Goal: Task Accomplishment & Management: Manage account settings

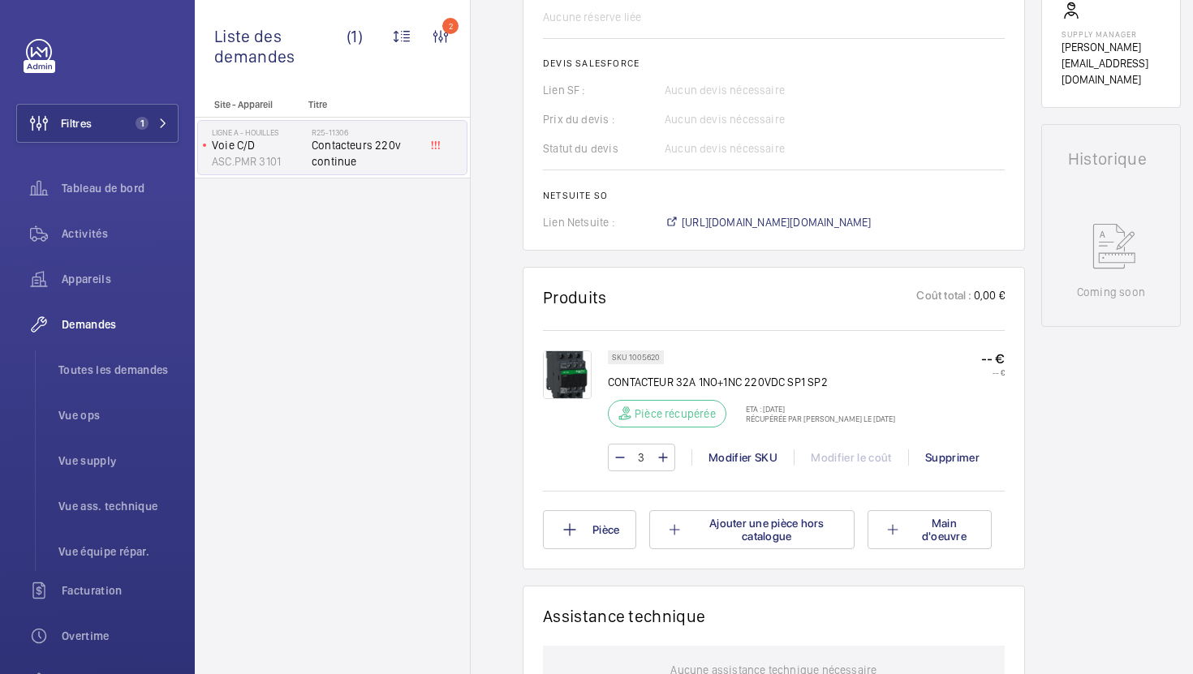
scroll to position [650, 0]
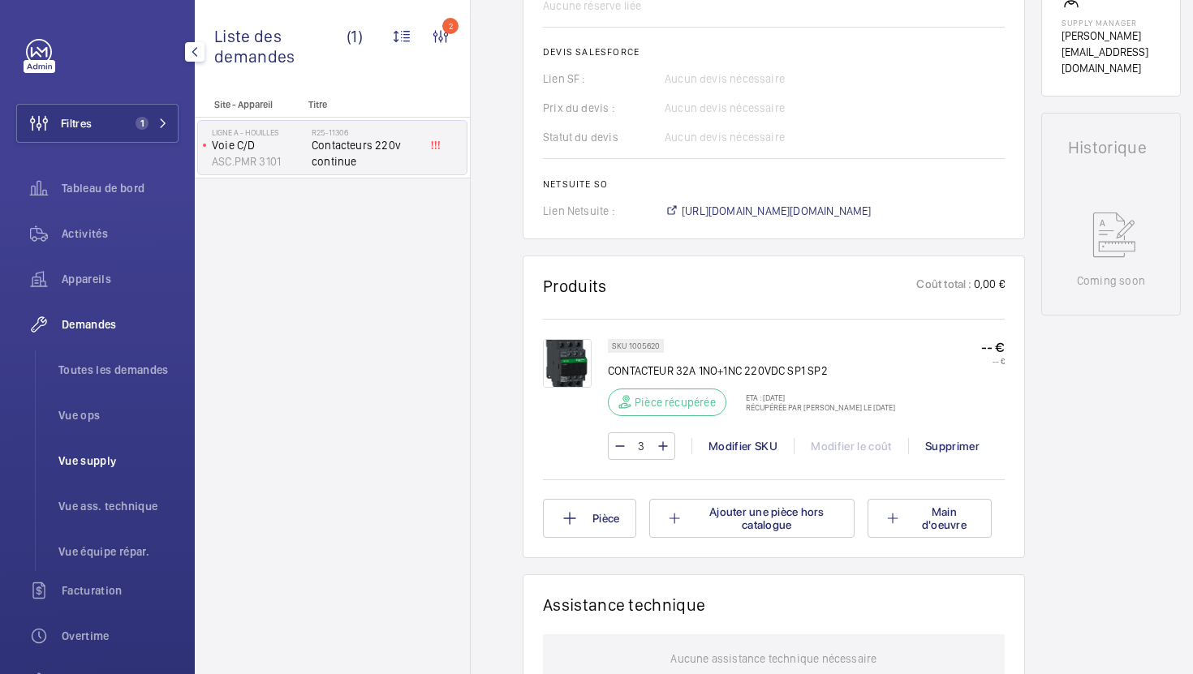
click at [102, 468] on span "Vue supply" at bounding box center [118, 461] width 120 height 16
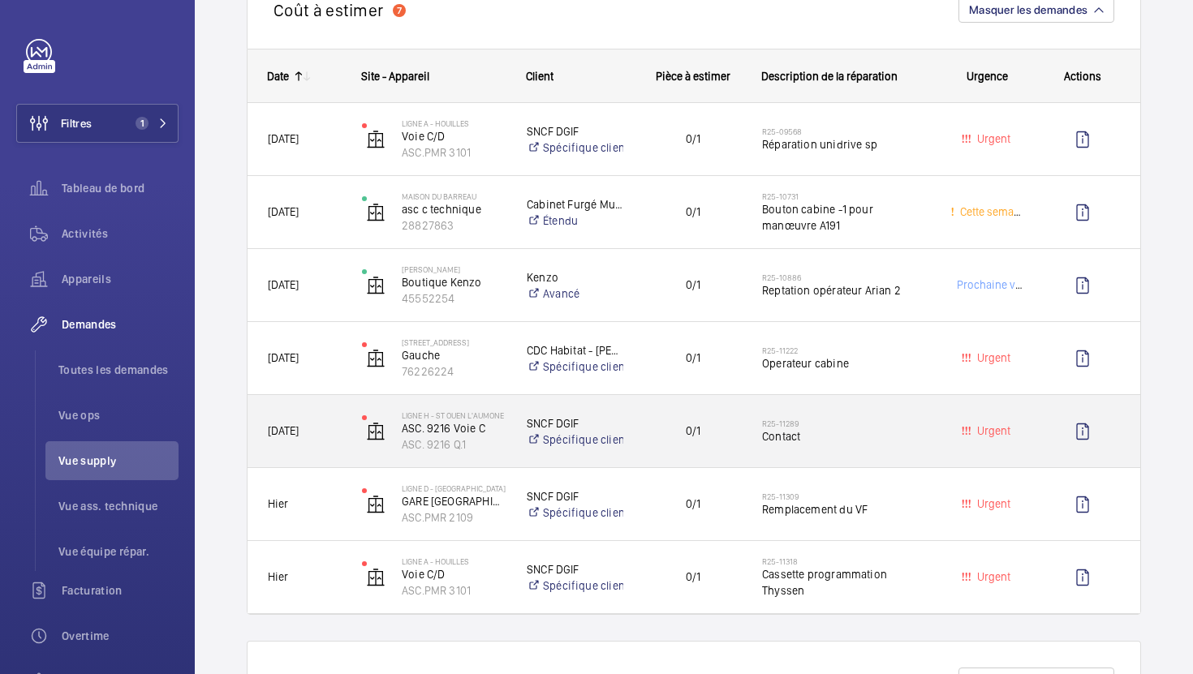
scroll to position [214, 0]
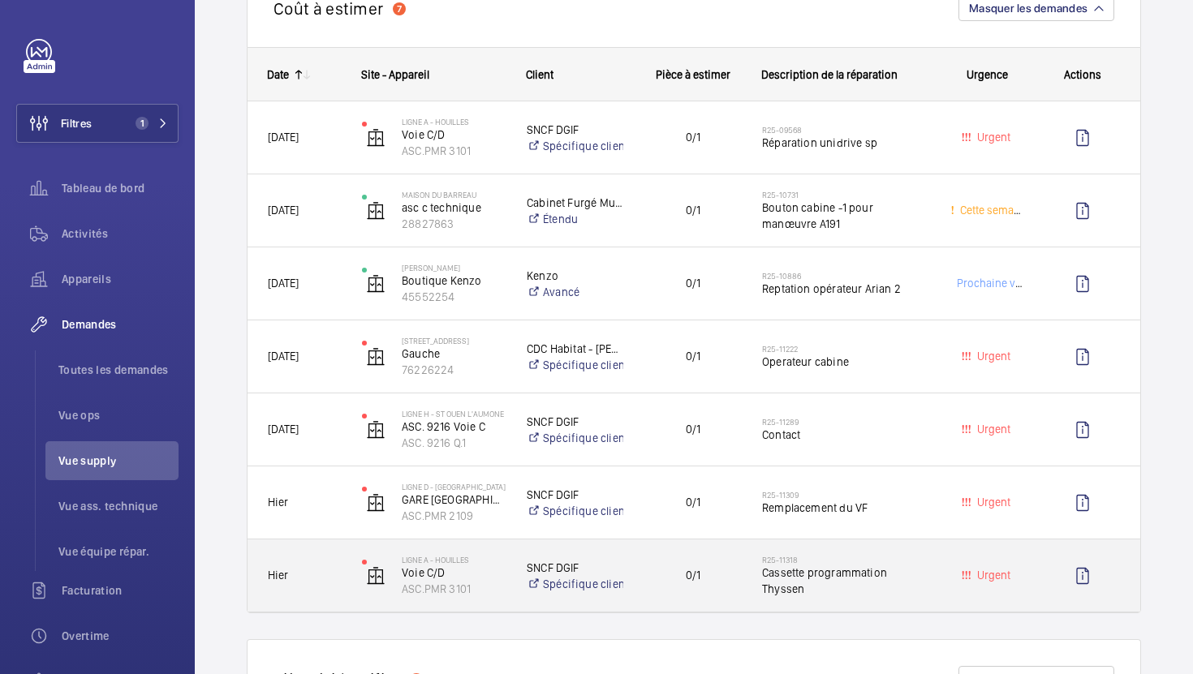
click at [922, 574] on span "Cassette programmation Thyssen" at bounding box center [845, 581] width 167 height 32
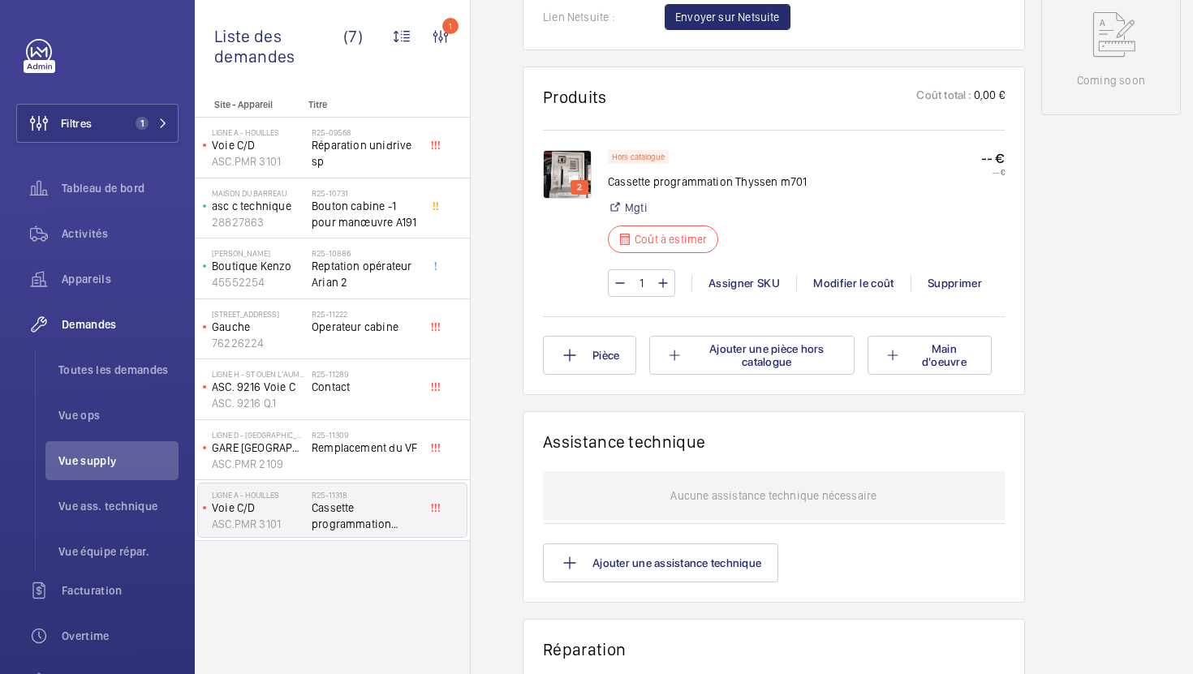
scroll to position [851, 0]
click at [556, 175] on img at bounding box center [567, 173] width 49 height 49
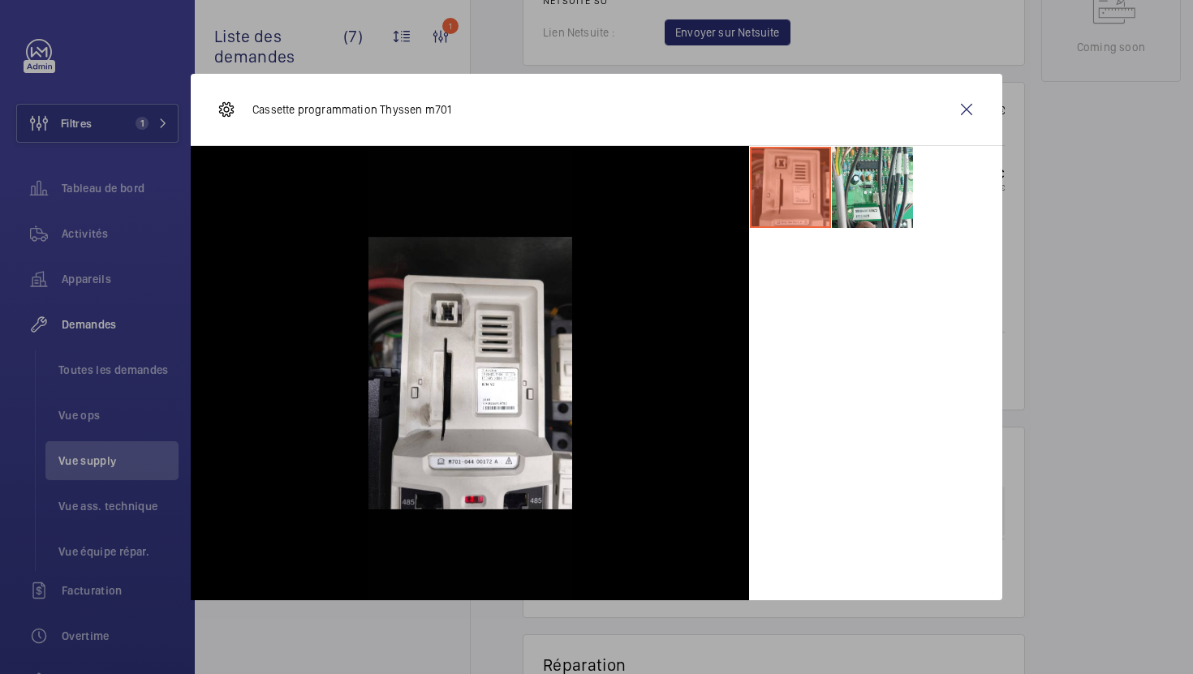
scroll to position [900, 0]
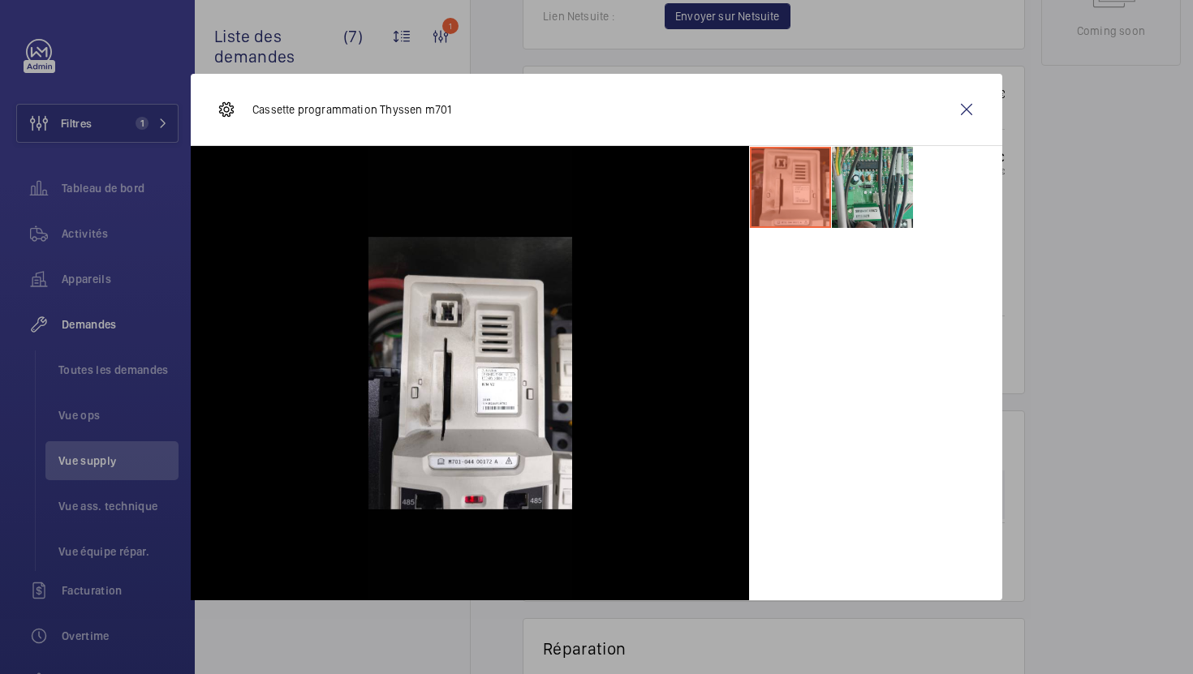
click at [874, 173] on li at bounding box center [872, 187] width 81 height 81
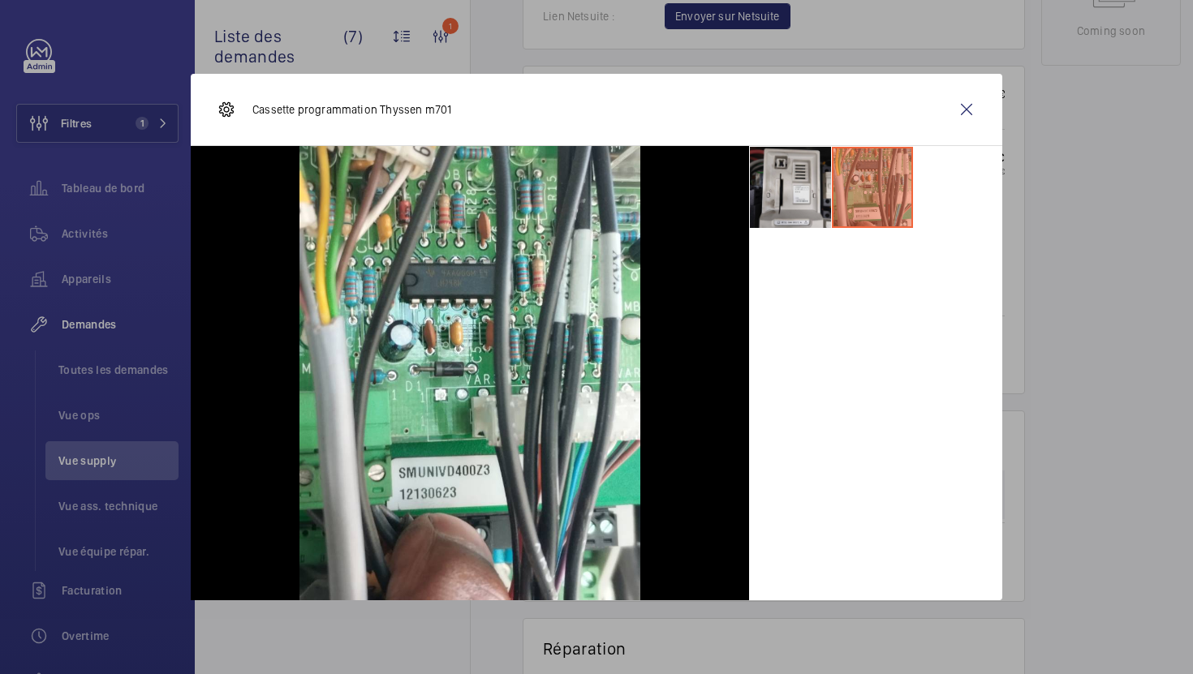
click at [820, 202] on li at bounding box center [790, 187] width 81 height 81
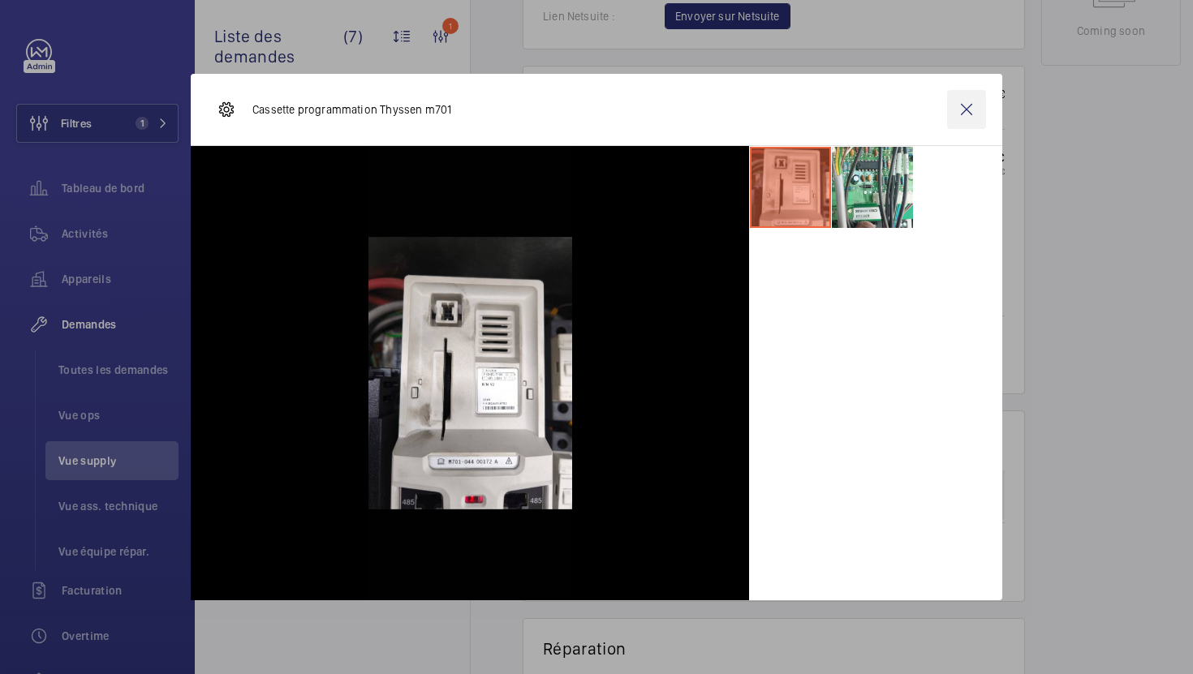
click at [971, 114] on wm-front-icon-button at bounding box center [966, 109] width 39 height 39
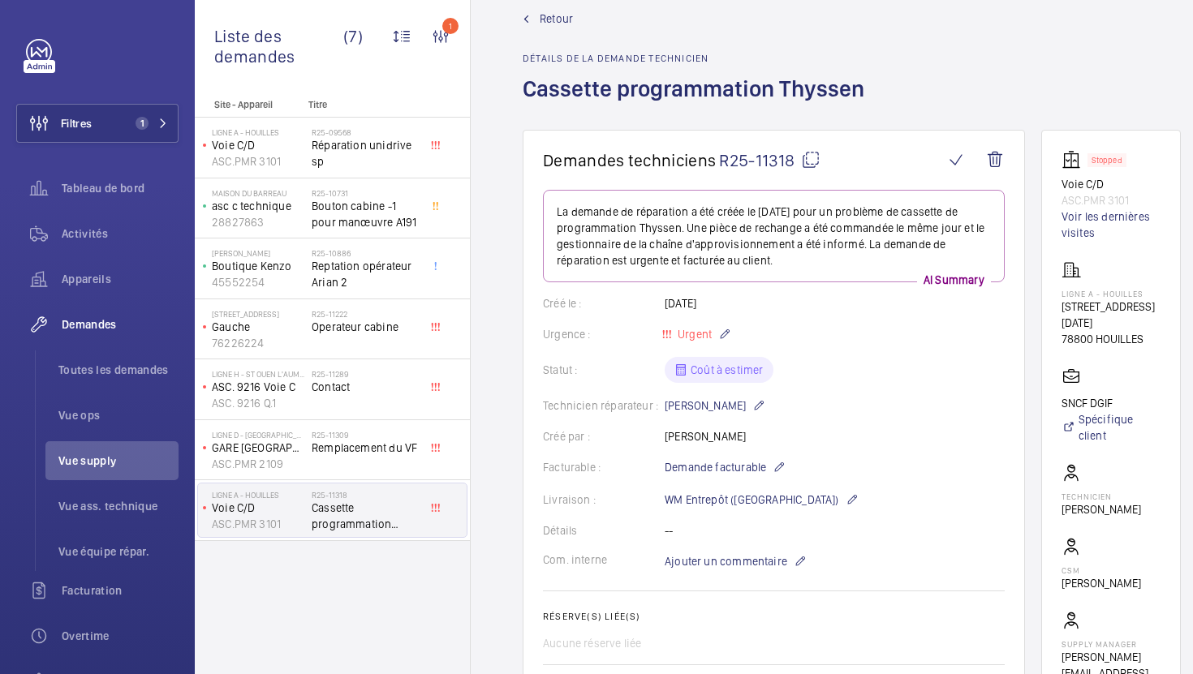
scroll to position [0, 0]
